Goal: Check status

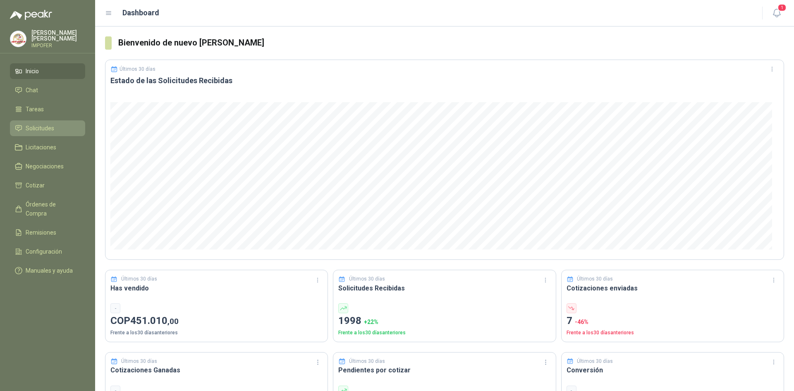
click at [39, 121] on link "Solicitudes" at bounding box center [47, 128] width 75 height 16
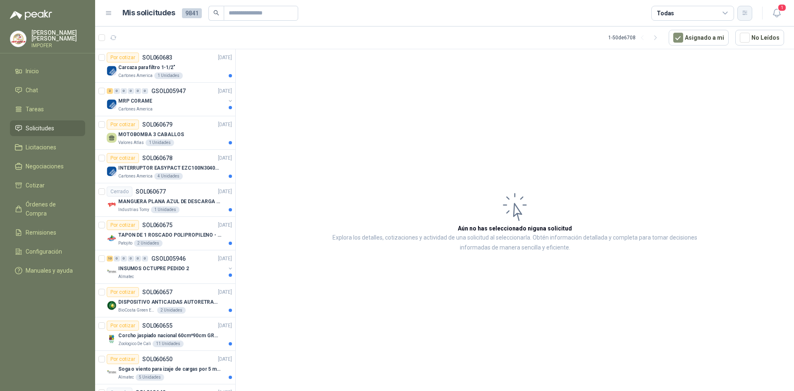
click at [748, 17] on button "button" at bounding box center [744, 13] width 15 height 15
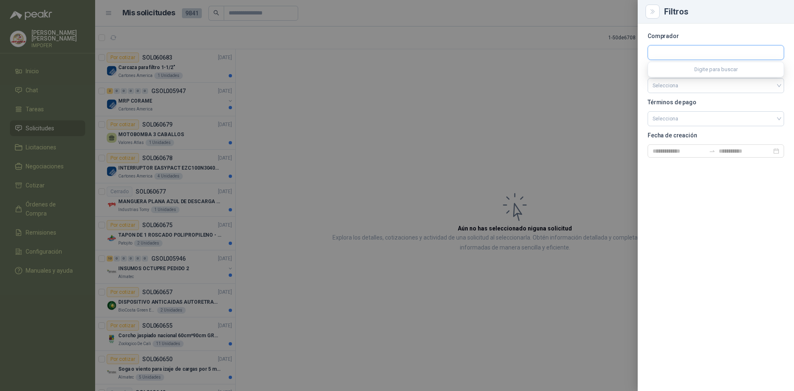
drag, startPoint x: 696, startPoint y: 46, endPoint x: 693, endPoint y: 50, distance: 5.0
click at [697, 47] on input "text" at bounding box center [716, 52] width 136 height 14
click at [695, 55] on input "text" at bounding box center [716, 52] width 136 height 14
type input "***"
click at [669, 74] on span "Industrias Patojito SAS -" at bounding box center [688, 75] width 43 height 4
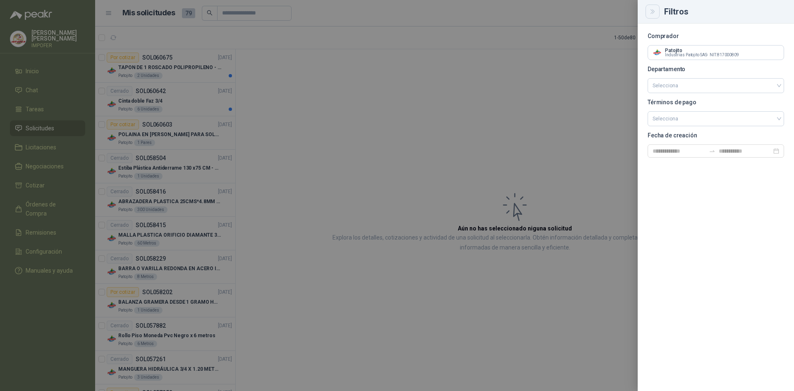
click at [656, 12] on button "Close" at bounding box center [652, 12] width 14 height 14
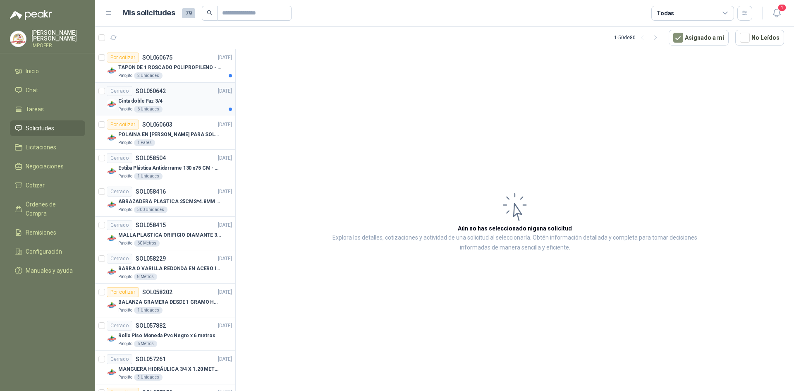
click at [179, 99] on div "Cinta doble Faz 3/4" at bounding box center [175, 101] width 114 height 10
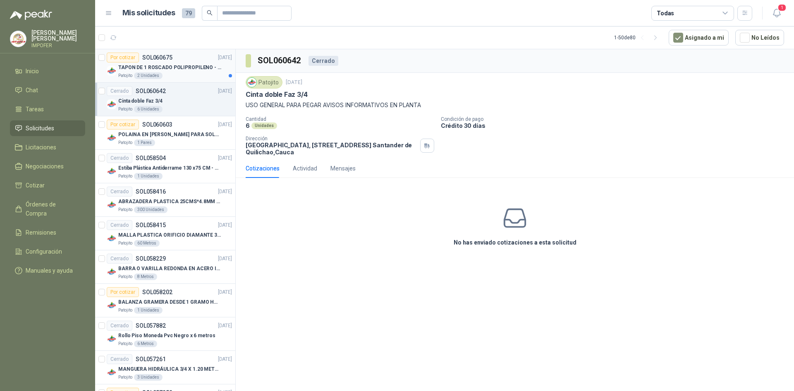
click at [134, 69] on p "TAPON DE 1 ROSCADO POLIPROPILENO - HEMBRA NPT" at bounding box center [169, 68] width 103 height 8
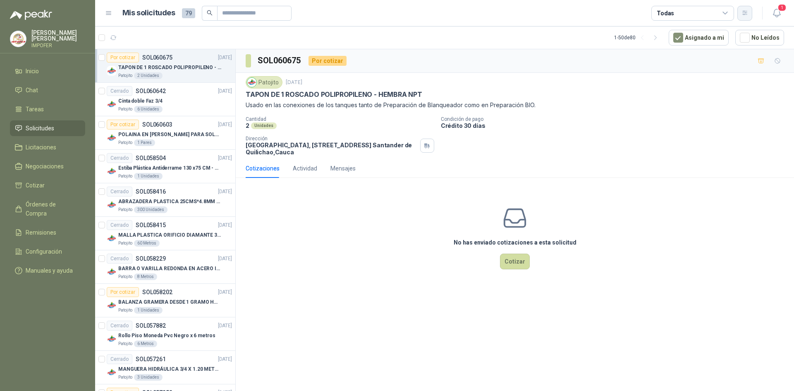
click at [750, 14] on button "button" at bounding box center [744, 13] width 15 height 15
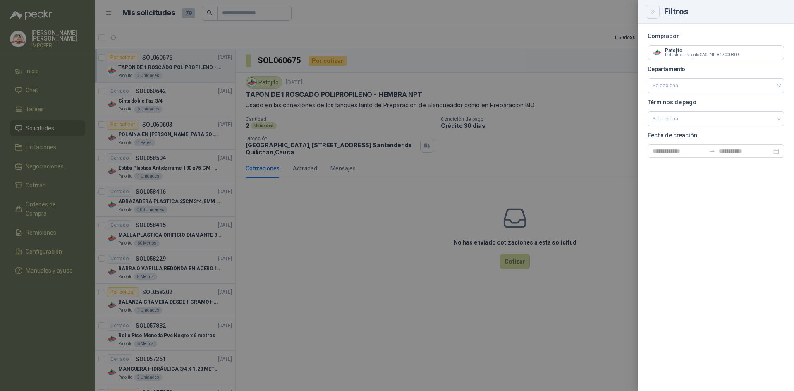
click at [655, 14] on icon "Close" at bounding box center [652, 11] width 7 height 7
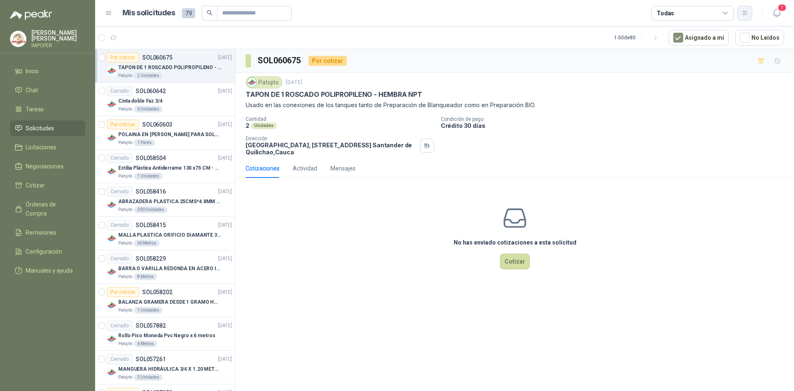
click at [742, 17] on button "button" at bounding box center [744, 13] width 15 height 15
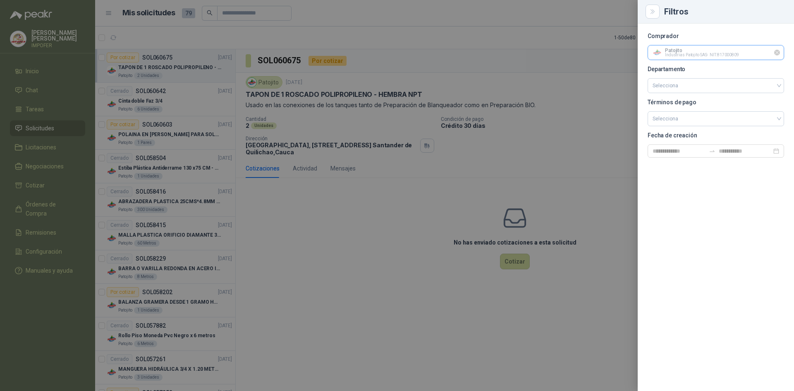
click at [728, 54] on input "text" at bounding box center [716, 52] width 136 height 14
click at [770, 54] on input "text" at bounding box center [716, 52] width 136 height 14
click at [777, 53] on icon "Limpiar" at bounding box center [777, 52] width 7 height 7
click at [710, 50] on input "text" at bounding box center [716, 52] width 136 height 14
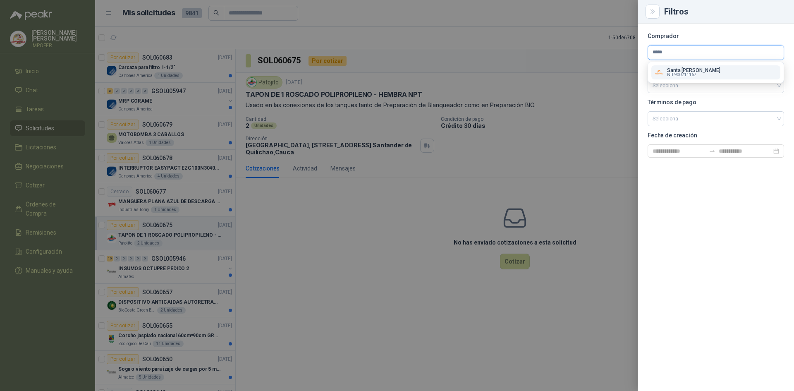
type input "*****"
click at [698, 67] on button "Santa [PERSON_NAME] NIT : 900211167" at bounding box center [715, 72] width 129 height 14
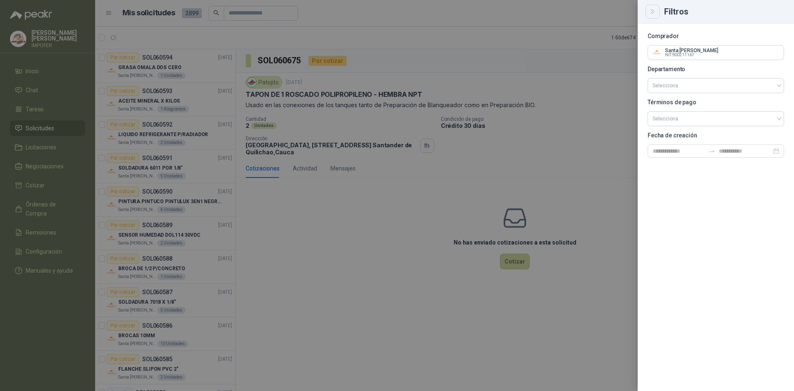
click at [655, 14] on icon "Close" at bounding box center [652, 11] width 7 height 7
